Goal: Transaction & Acquisition: Book appointment/travel/reservation

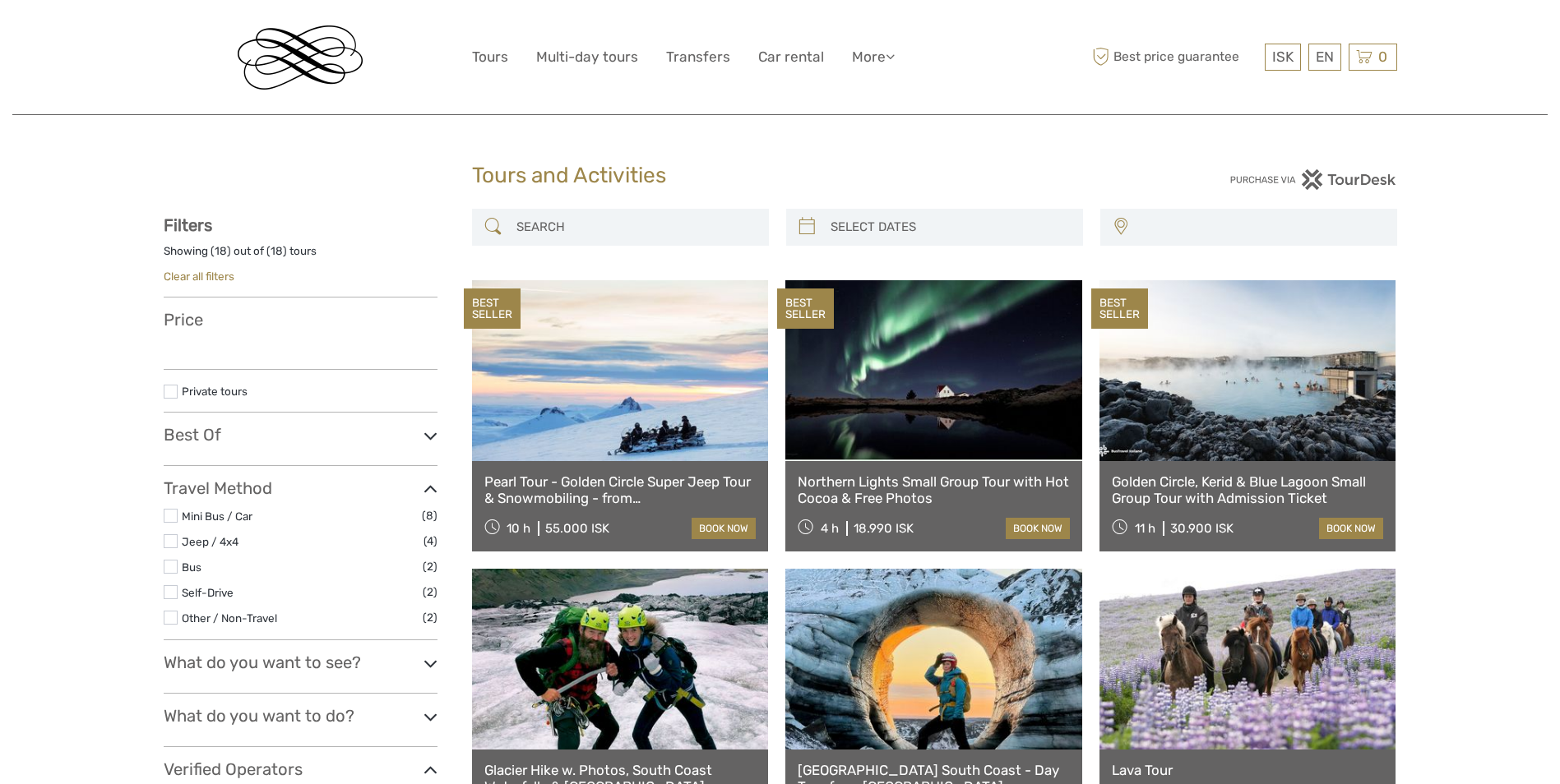
select select
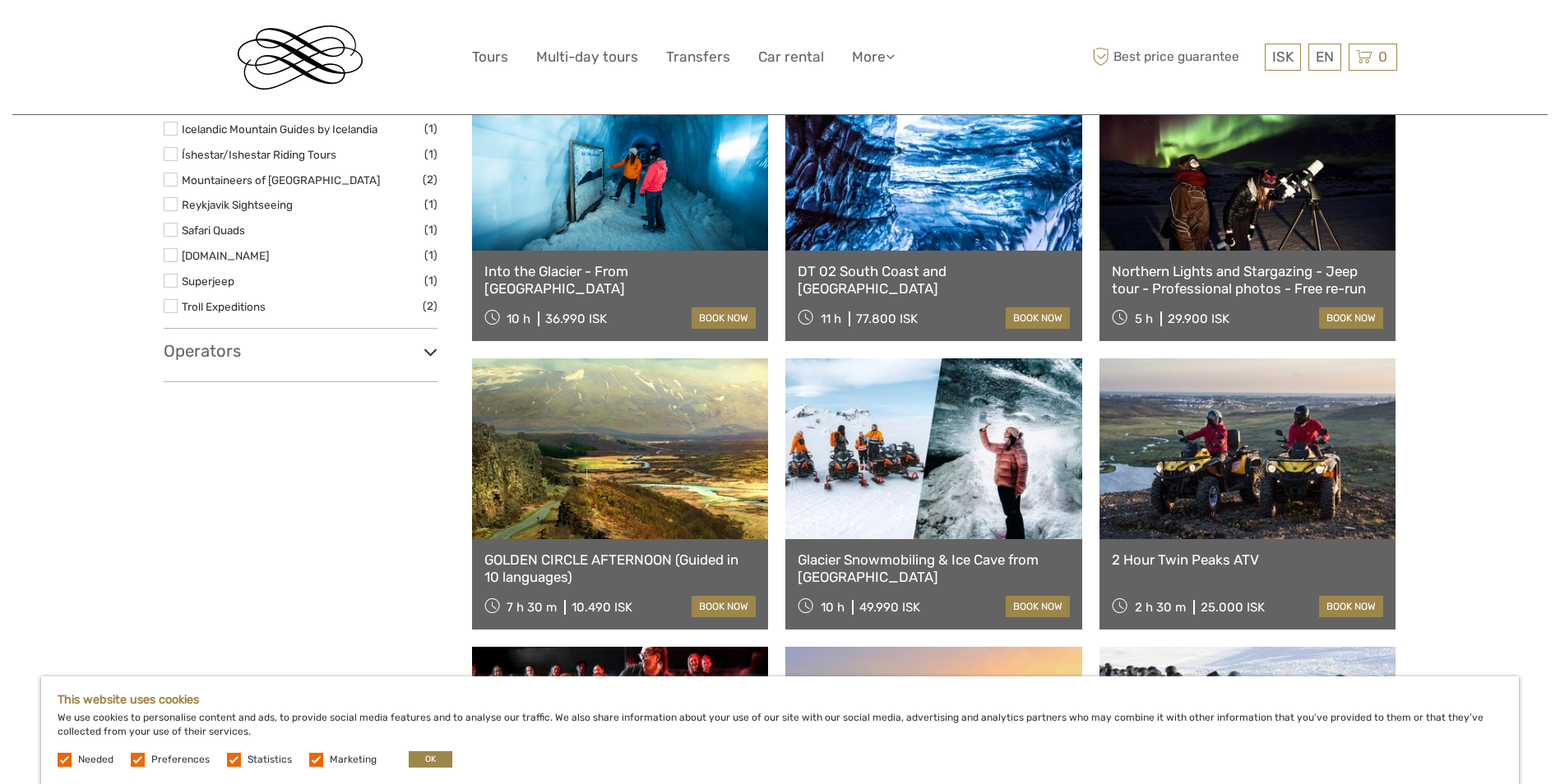
scroll to position [740, 0]
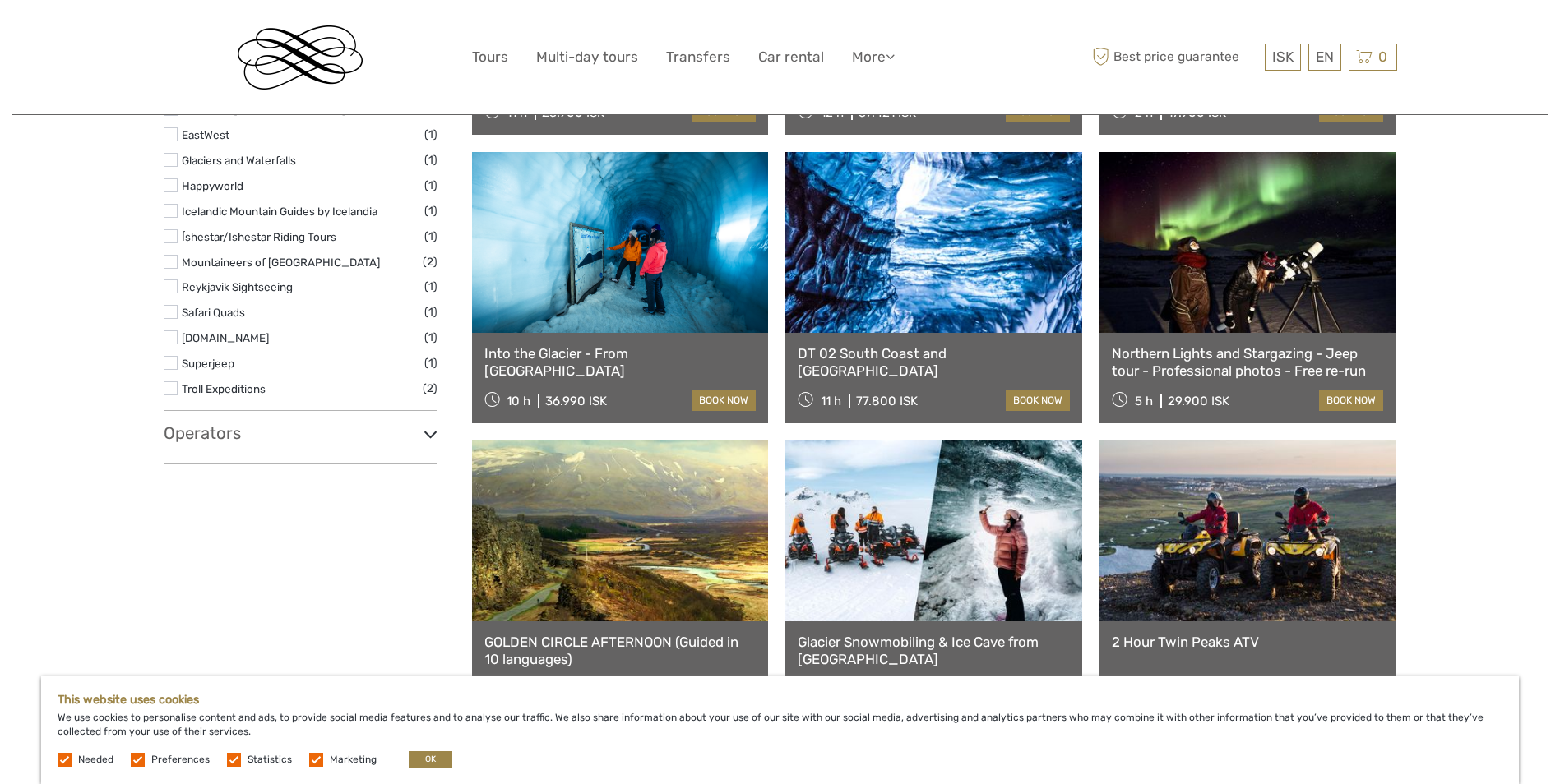
click at [923, 350] on link "DT 02 South Coast and [GEOGRAPHIC_DATA]" at bounding box center [934, 362] width 273 height 34
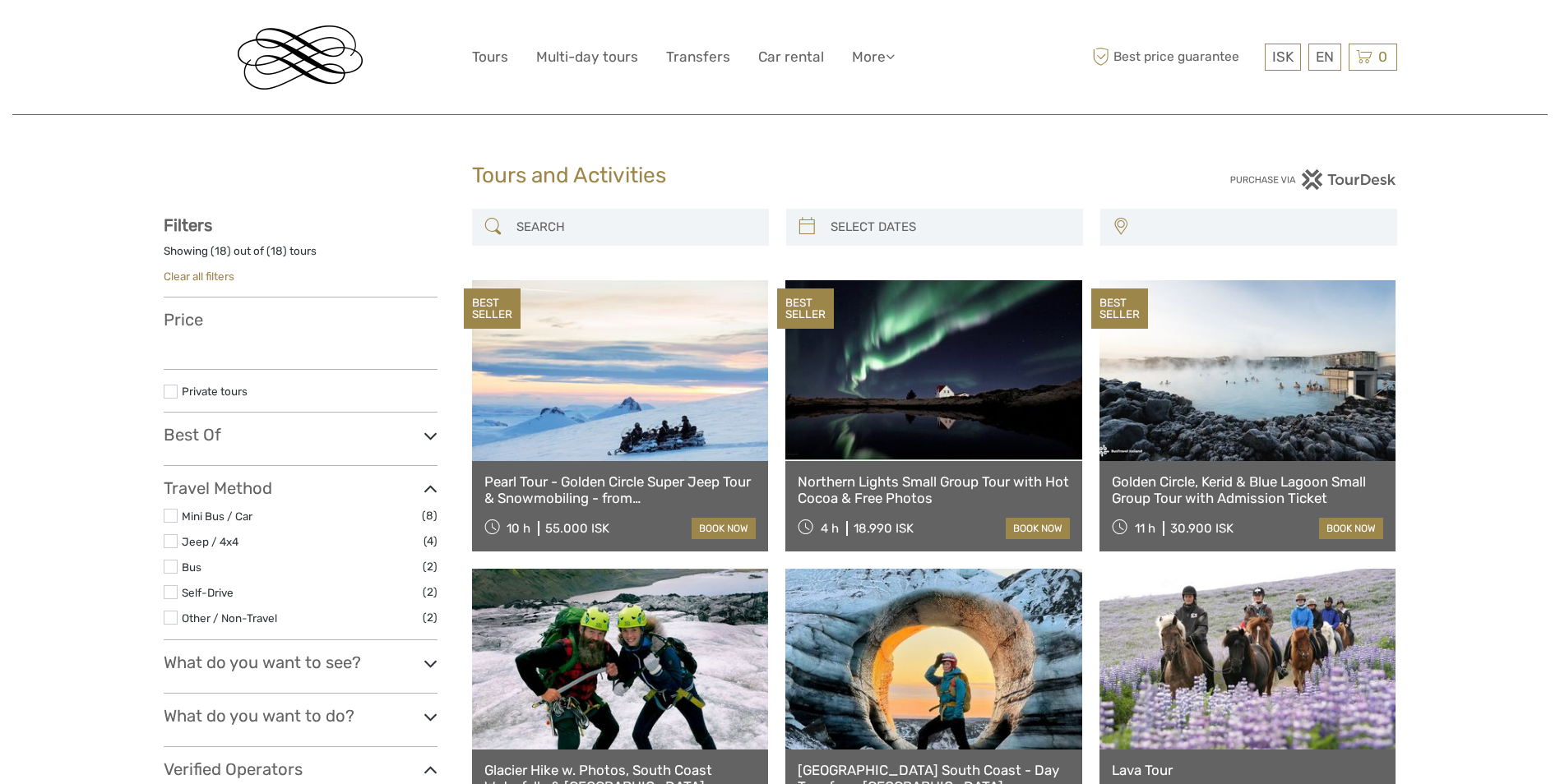
select select
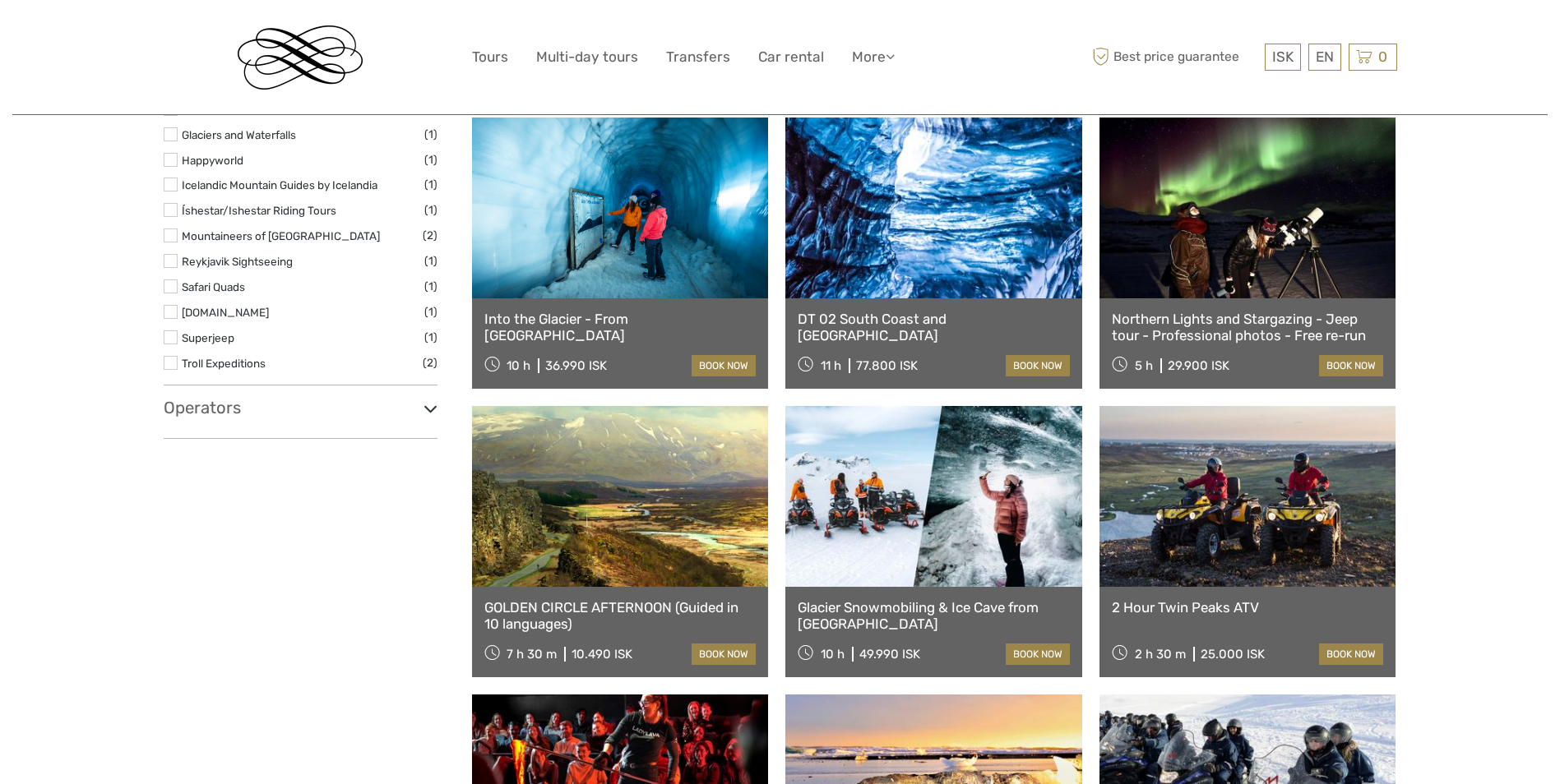
select select
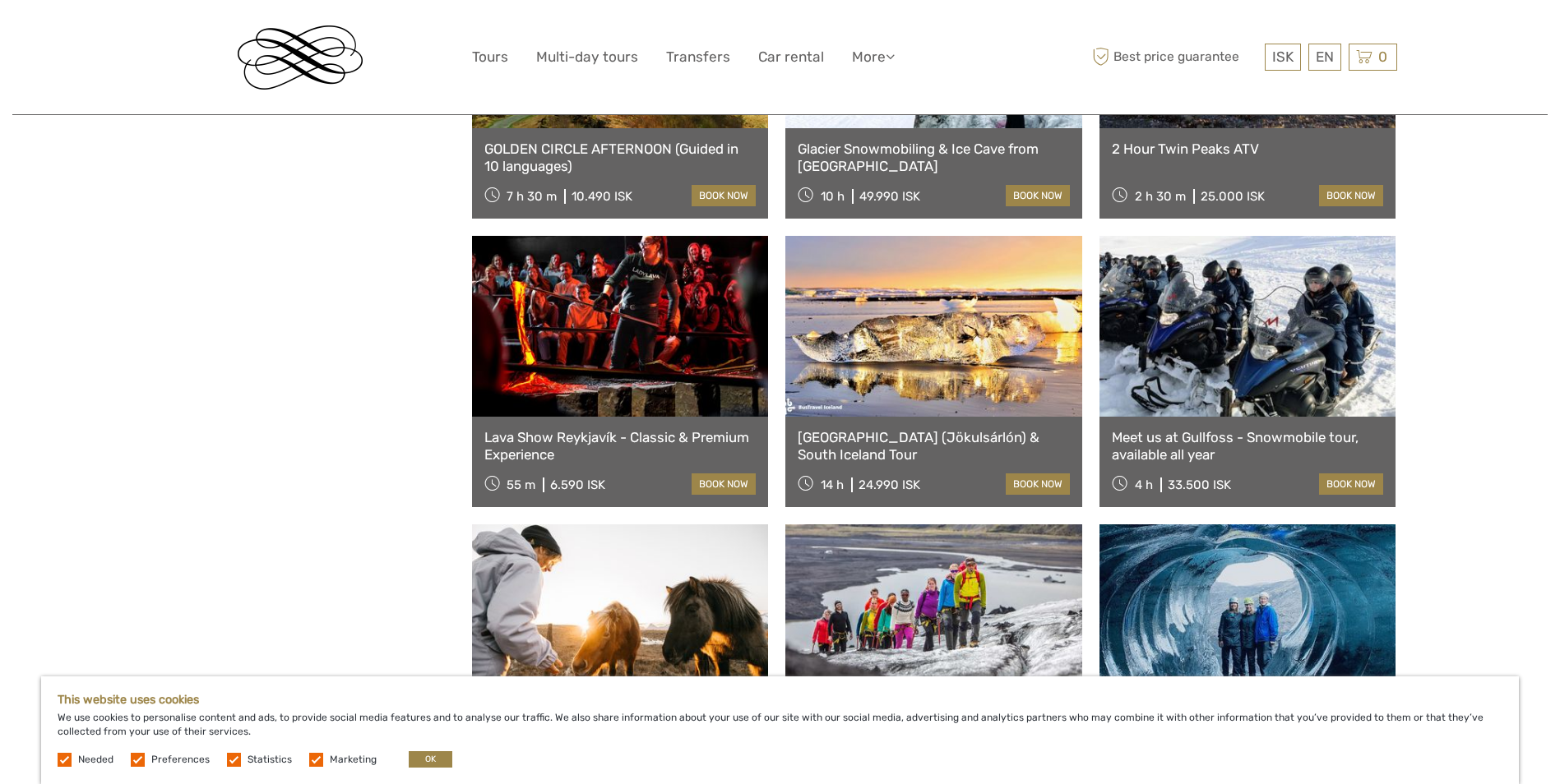
scroll to position [1315, 0]
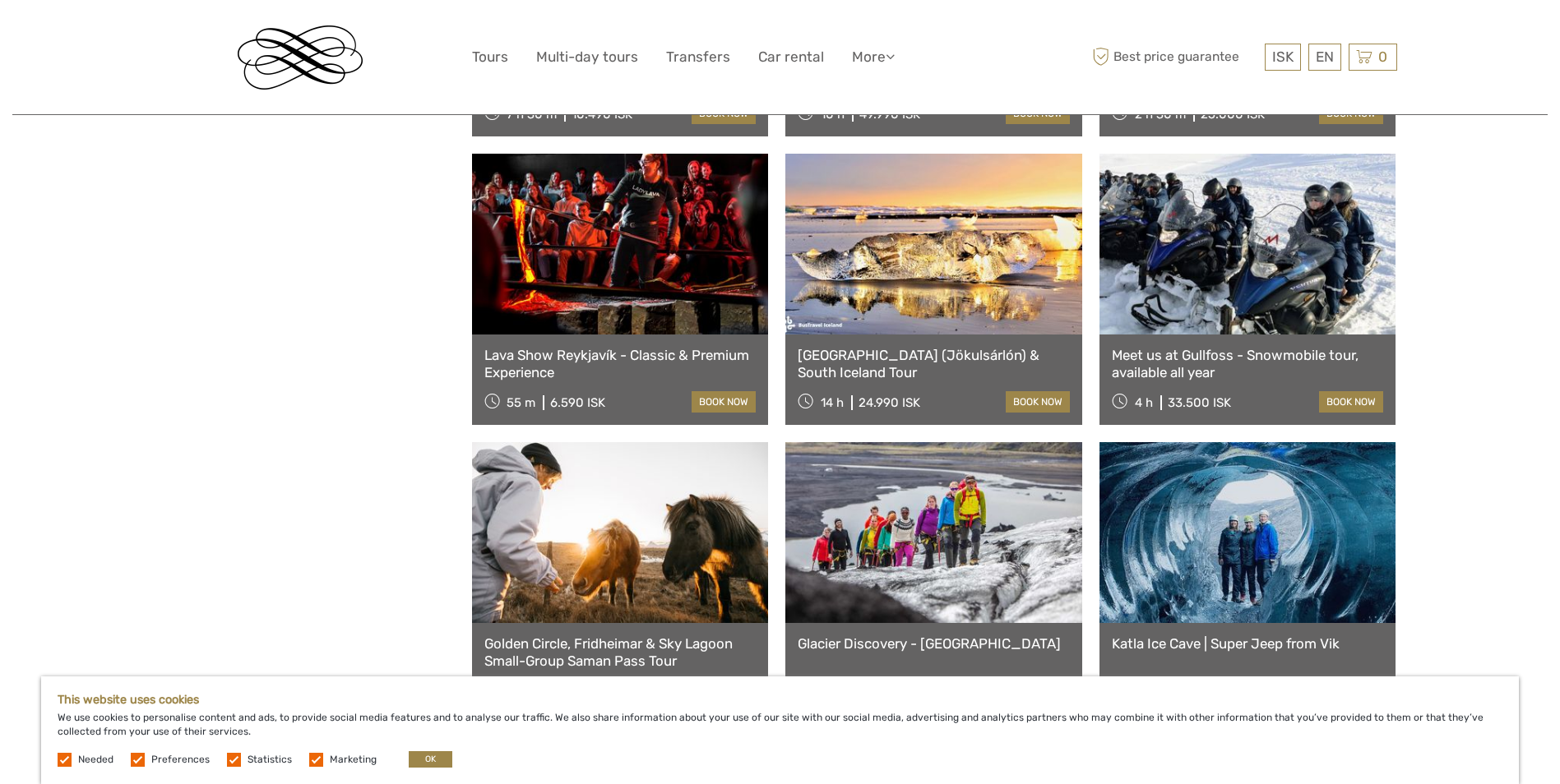
click at [864, 352] on link "[GEOGRAPHIC_DATA] (Jökulsárlón) & South Iceland Tour" at bounding box center [934, 364] width 273 height 34
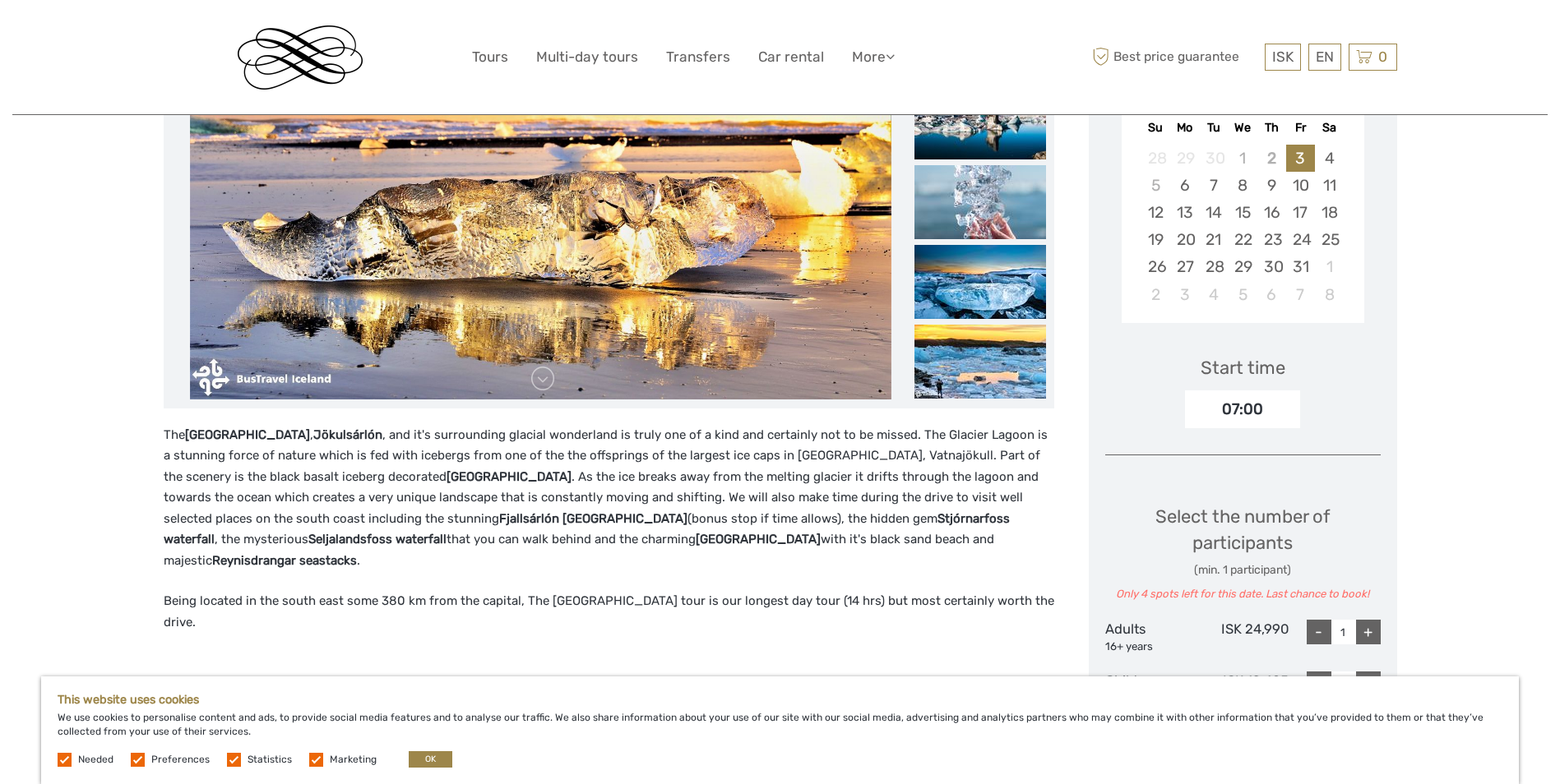
scroll to position [411, 0]
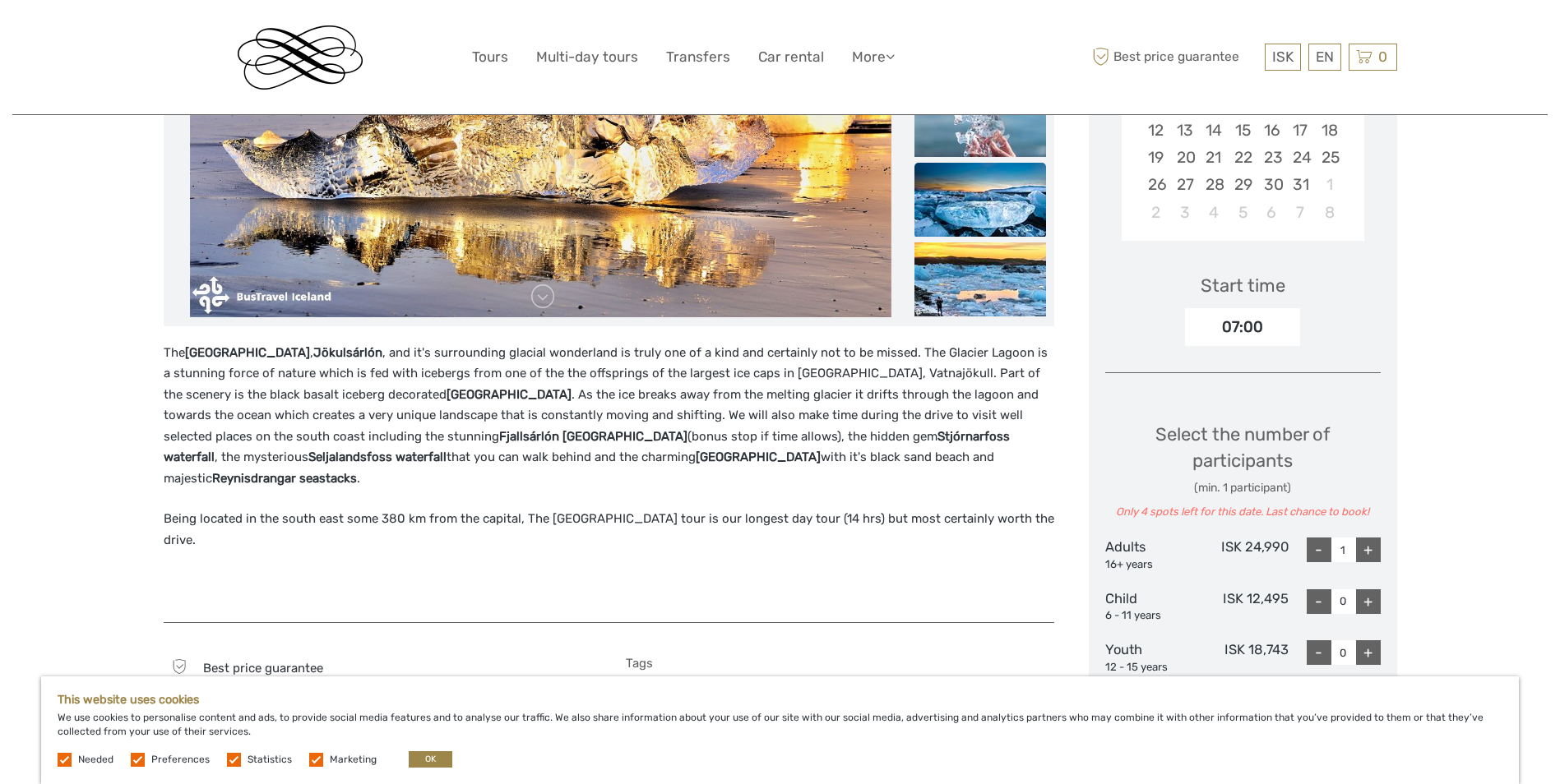
click at [965, 200] on img at bounding box center [980, 200] width 132 height 74
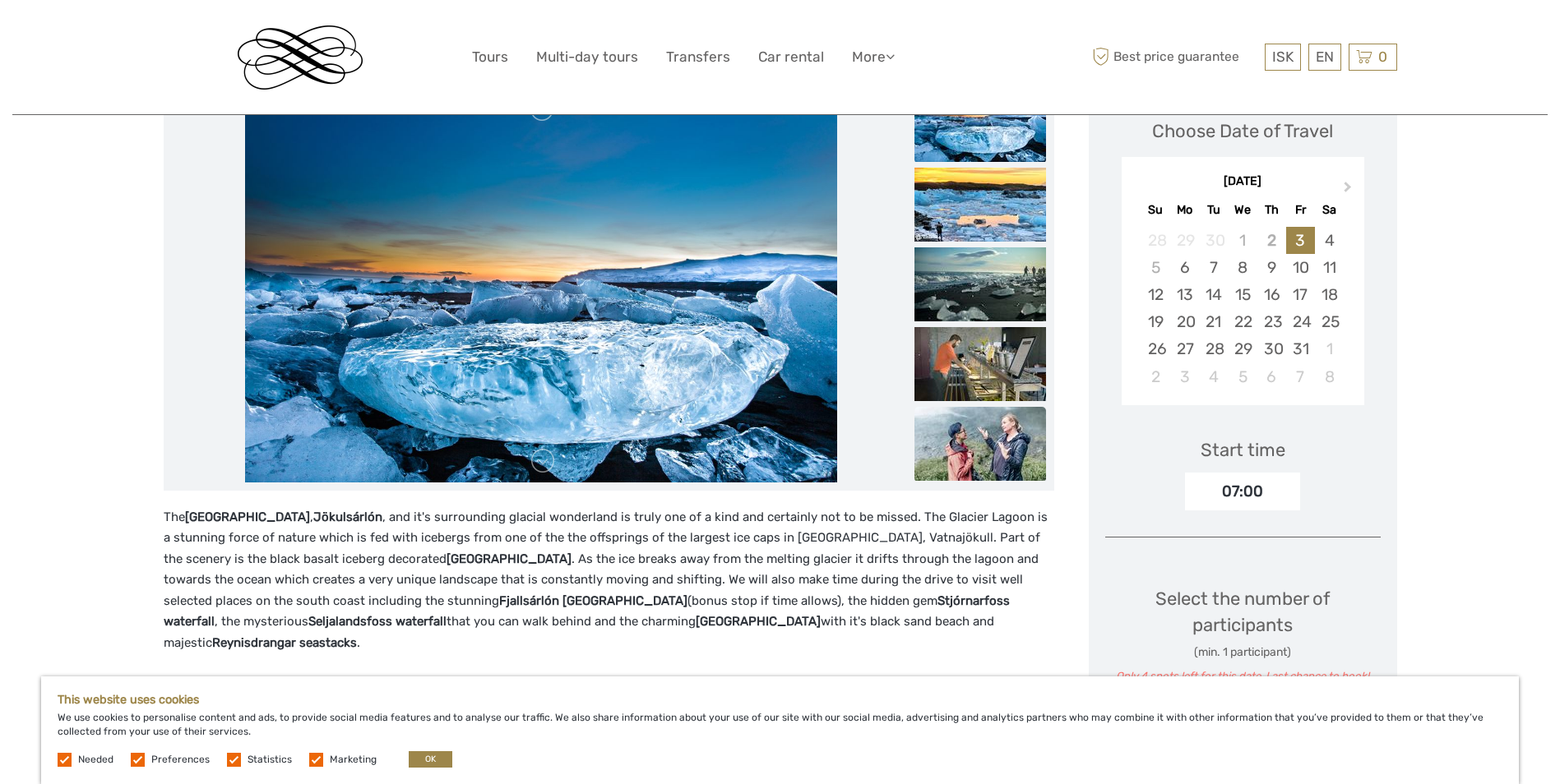
scroll to position [329, 0]
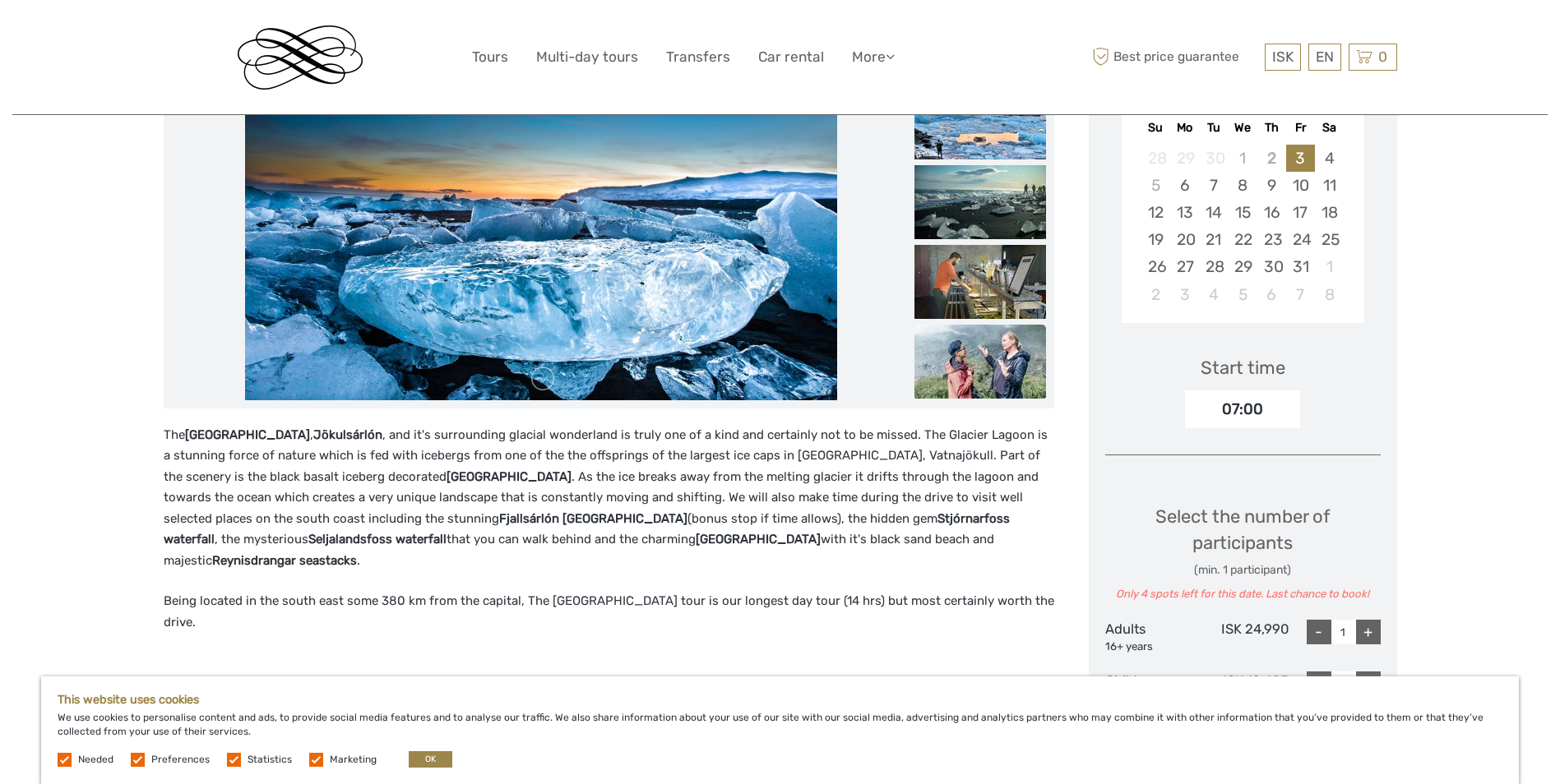
click at [982, 357] on img at bounding box center [980, 361] width 132 height 74
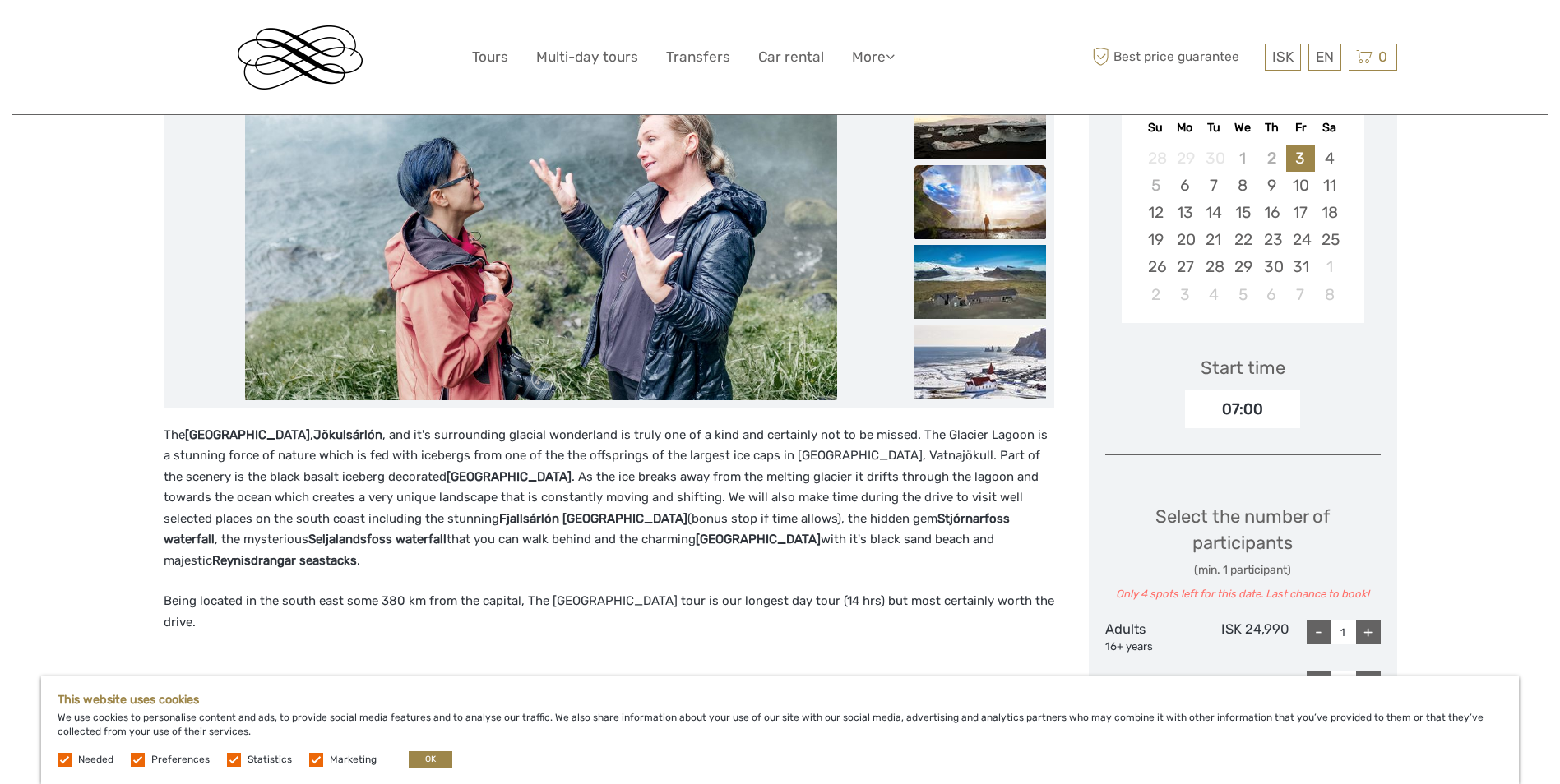
click at [999, 184] on img at bounding box center [980, 202] width 132 height 74
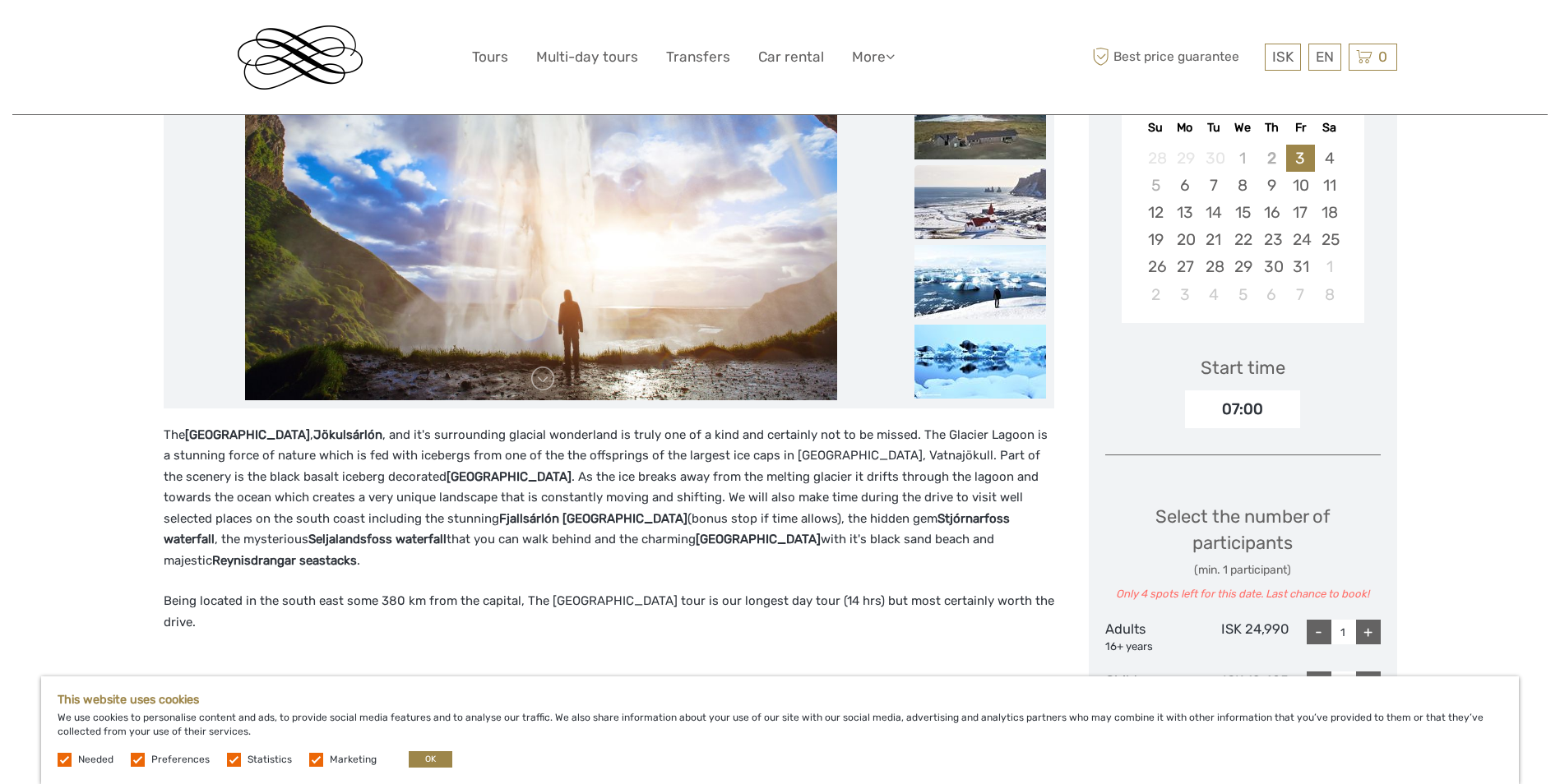
click at [974, 216] on img at bounding box center [980, 202] width 132 height 74
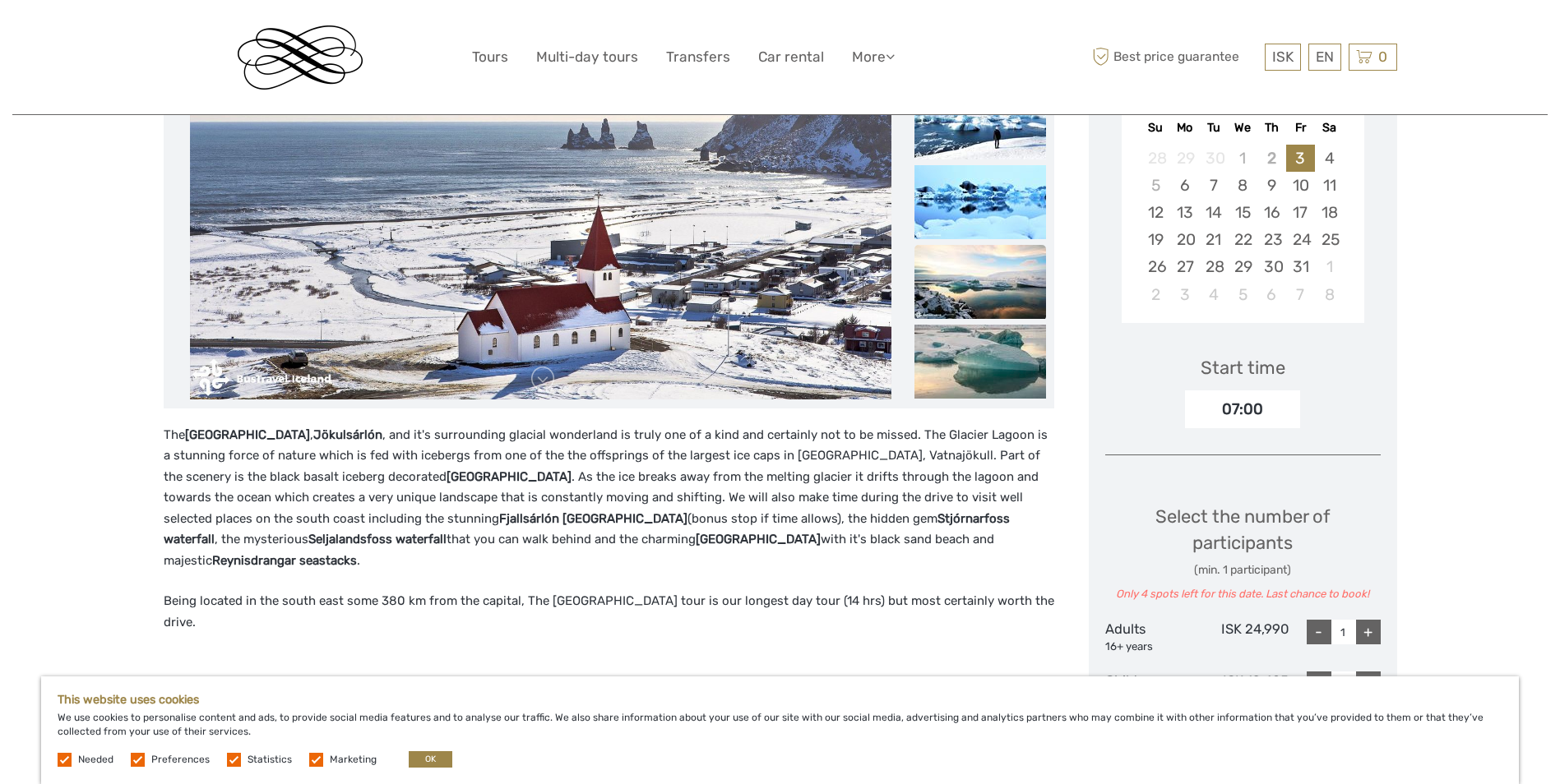
click at [978, 301] on img at bounding box center [980, 281] width 132 height 74
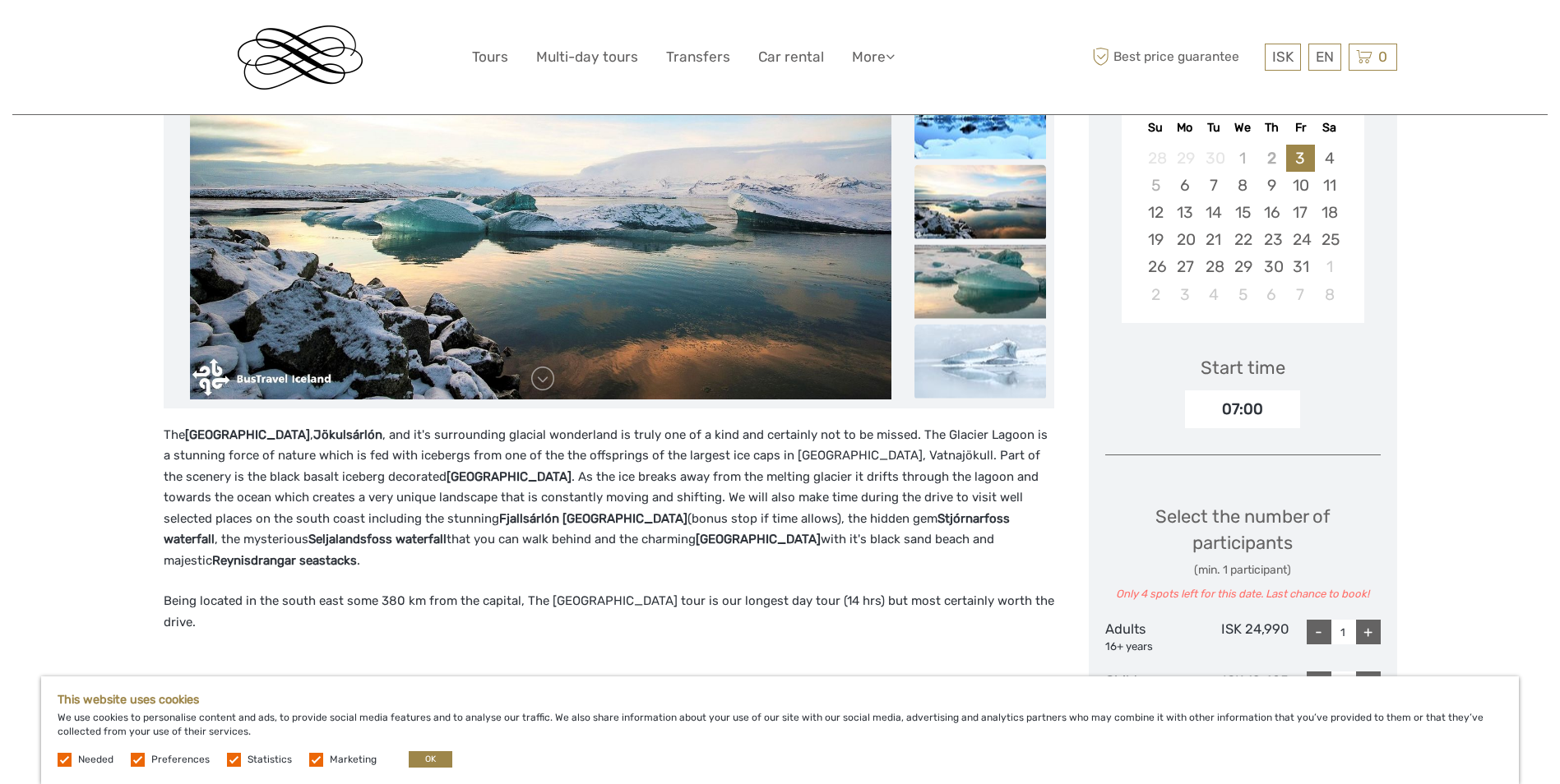
click at [972, 355] on img at bounding box center [980, 360] width 132 height 74
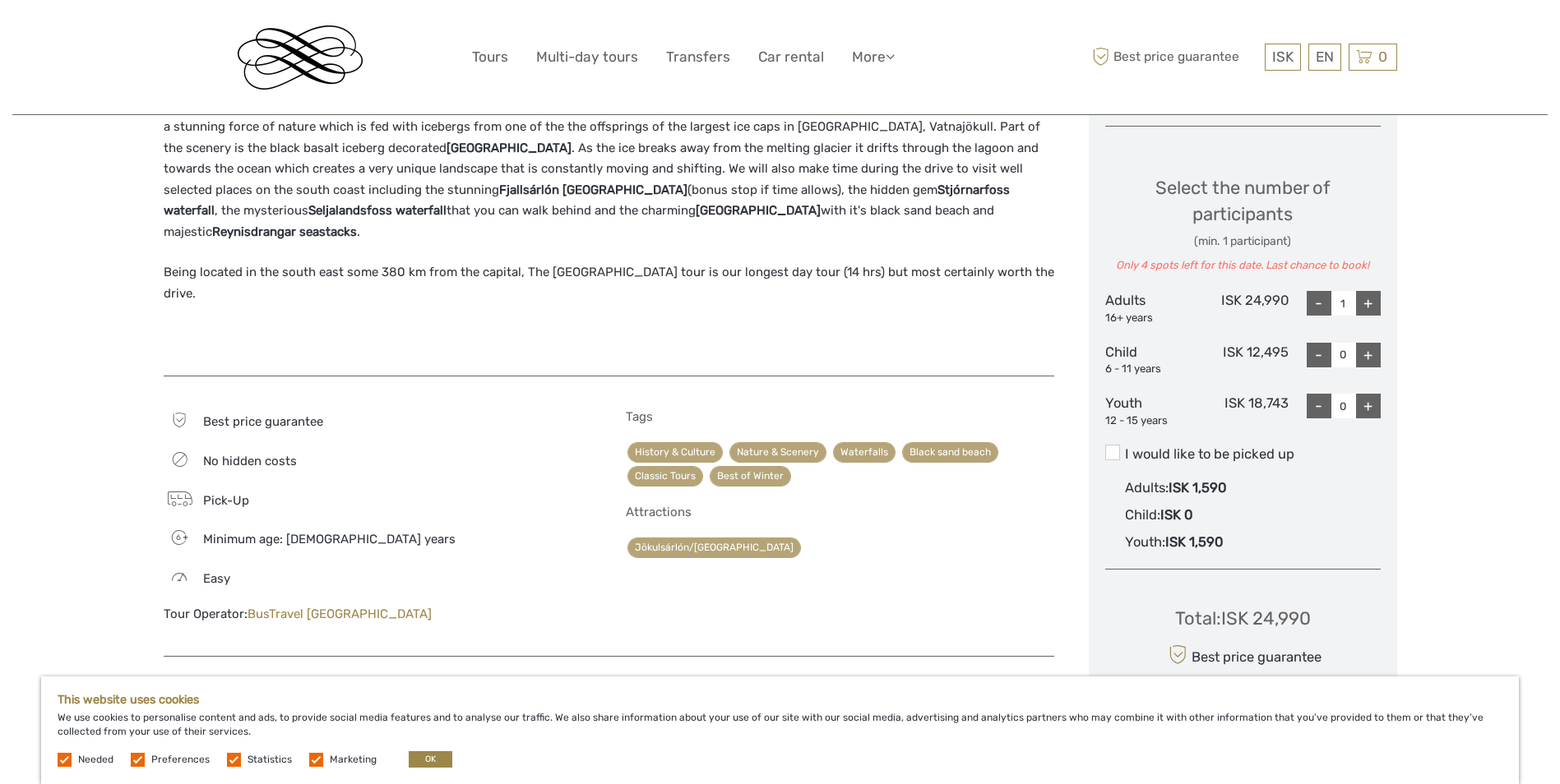
scroll to position [82, 0]
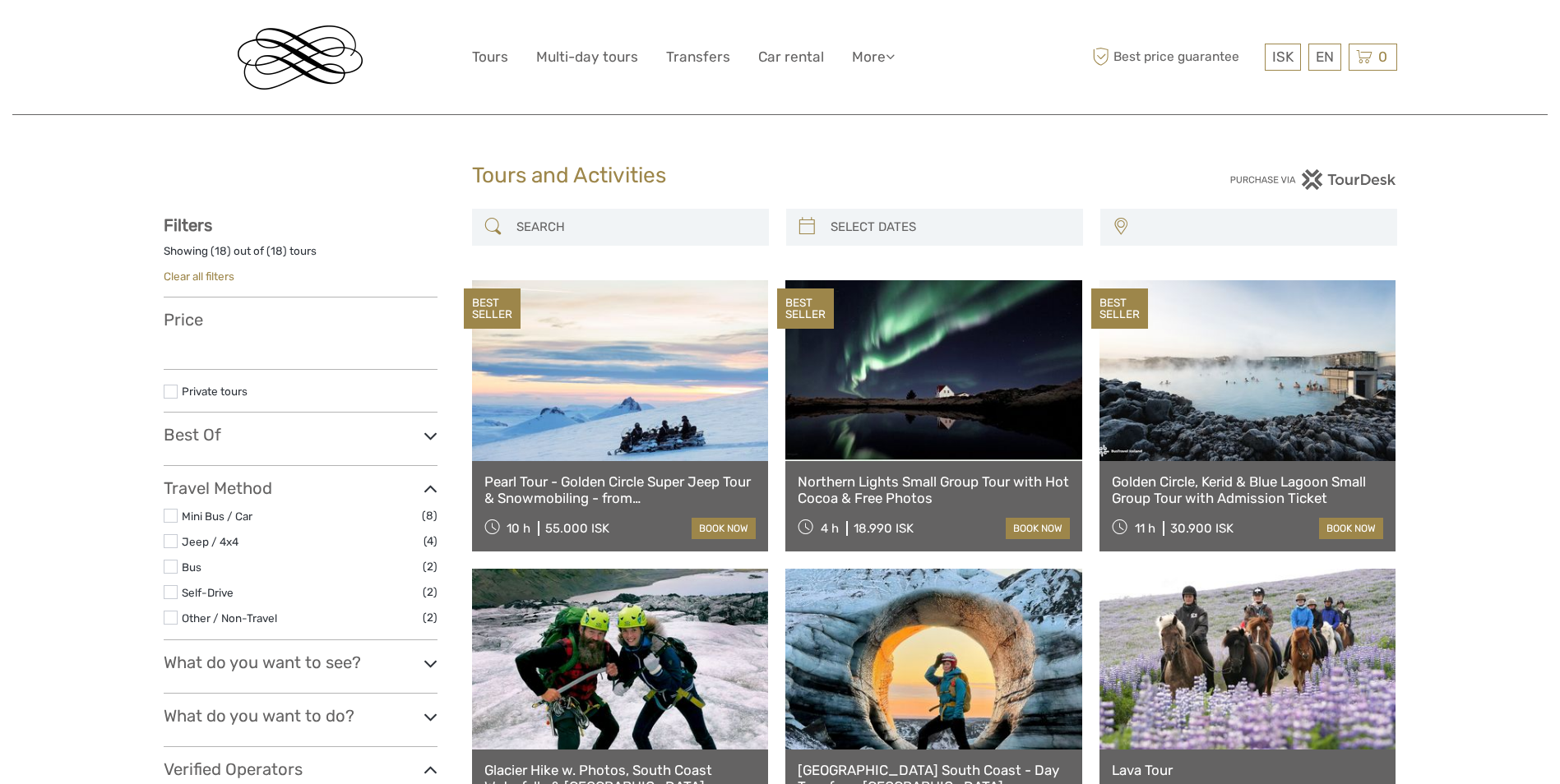
select select
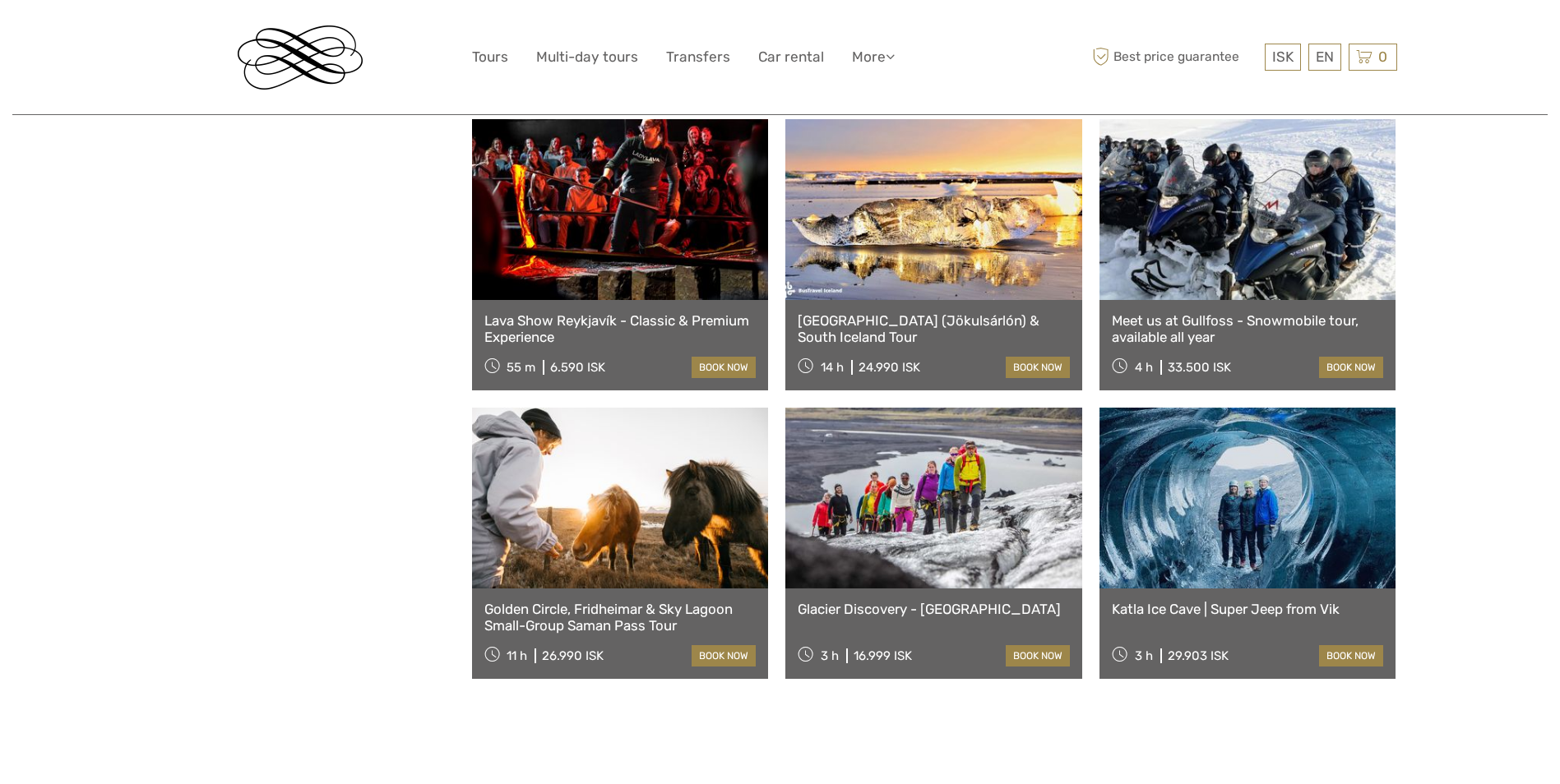
select select
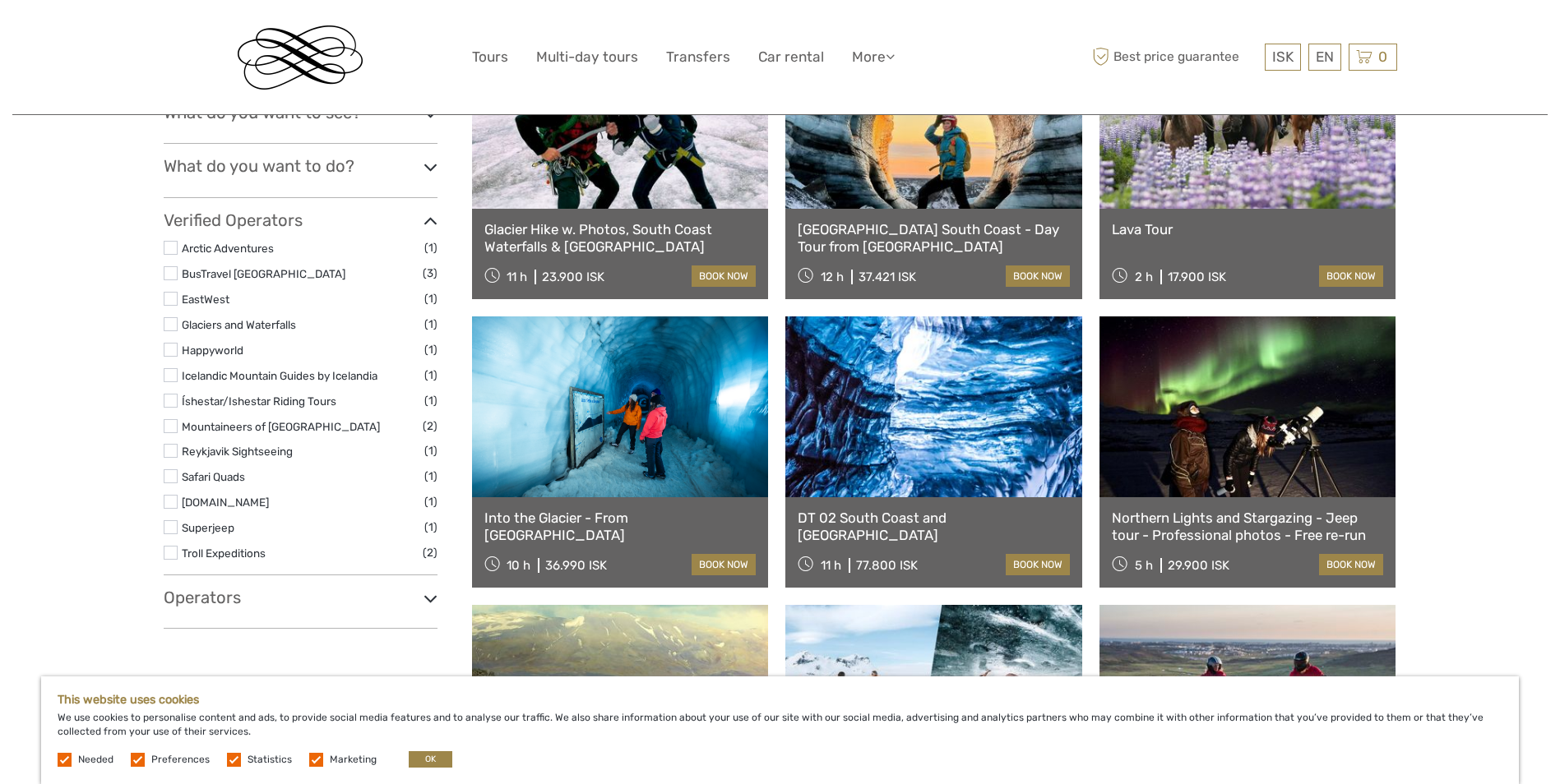
scroll to position [493, 0]
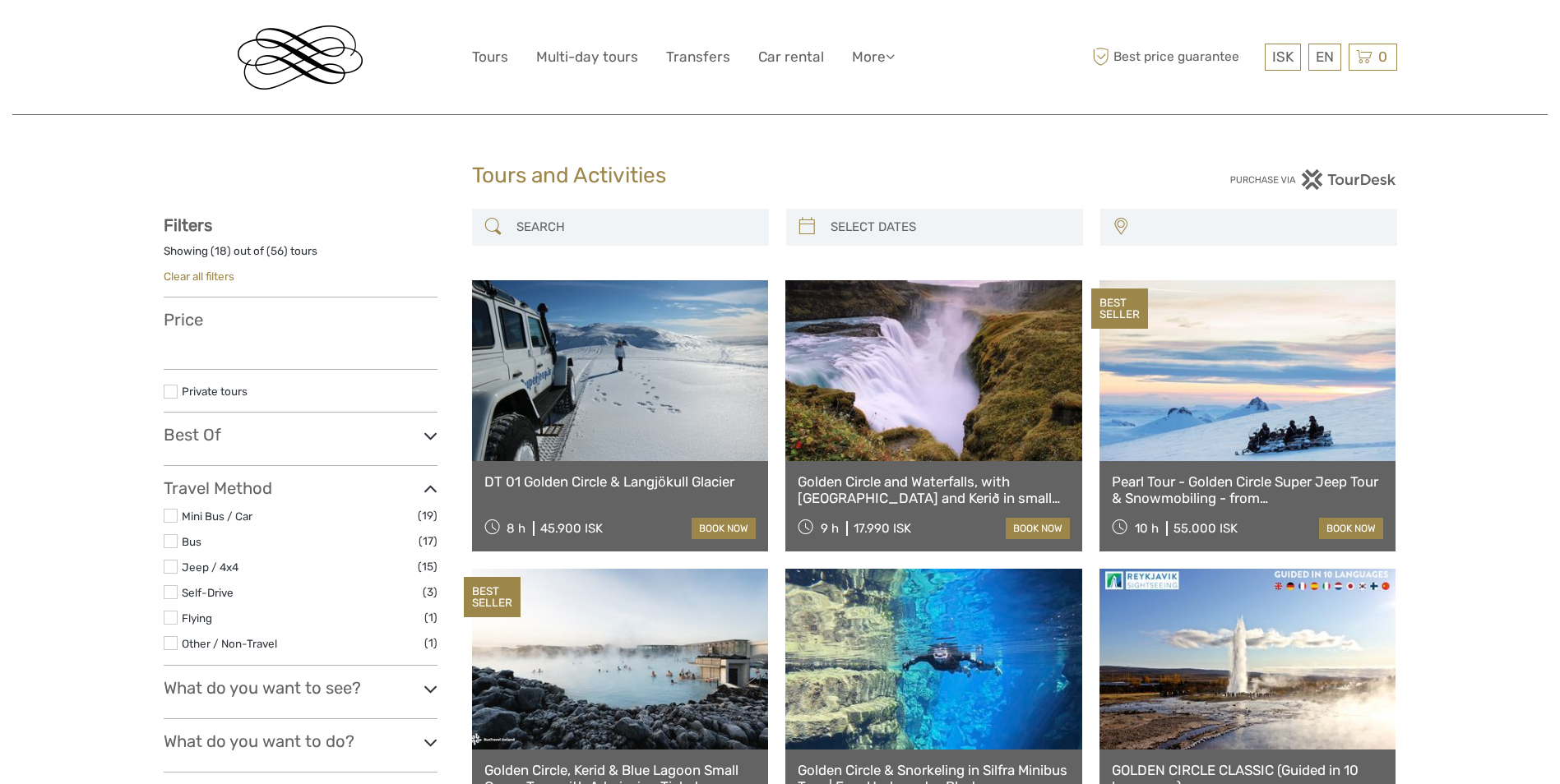
select select
